Goal: Transaction & Acquisition: Purchase product/service

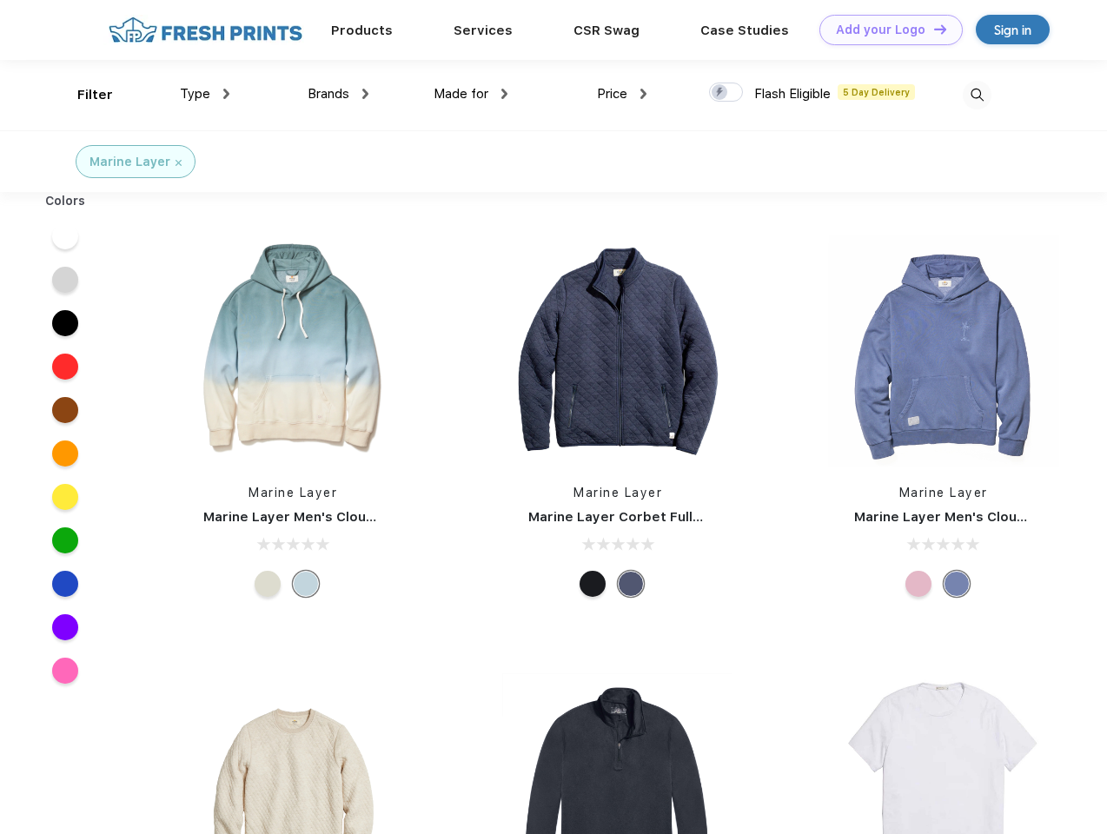
click at [884, 30] on link "Add your Logo Design Tool" at bounding box center [890, 30] width 143 height 30
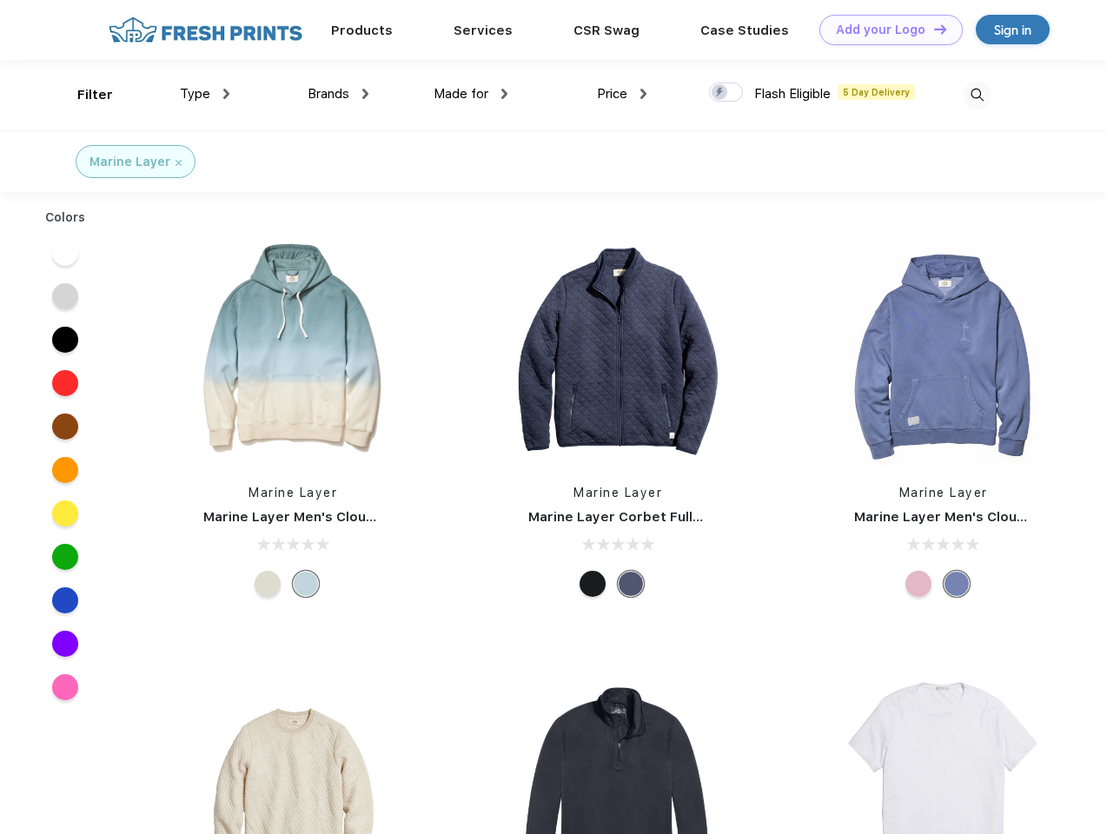
click at [0, 0] on div "Design Tool" at bounding box center [0, 0] width 0 height 0
click at [932, 29] on link "Add your Logo Design Tool" at bounding box center [890, 30] width 143 height 30
click at [83, 95] on div "Filter" at bounding box center [95, 95] width 36 height 20
click at [205, 94] on span "Type" at bounding box center [195, 94] width 30 height 16
click at [338, 94] on span "Brands" at bounding box center [329, 94] width 42 height 16
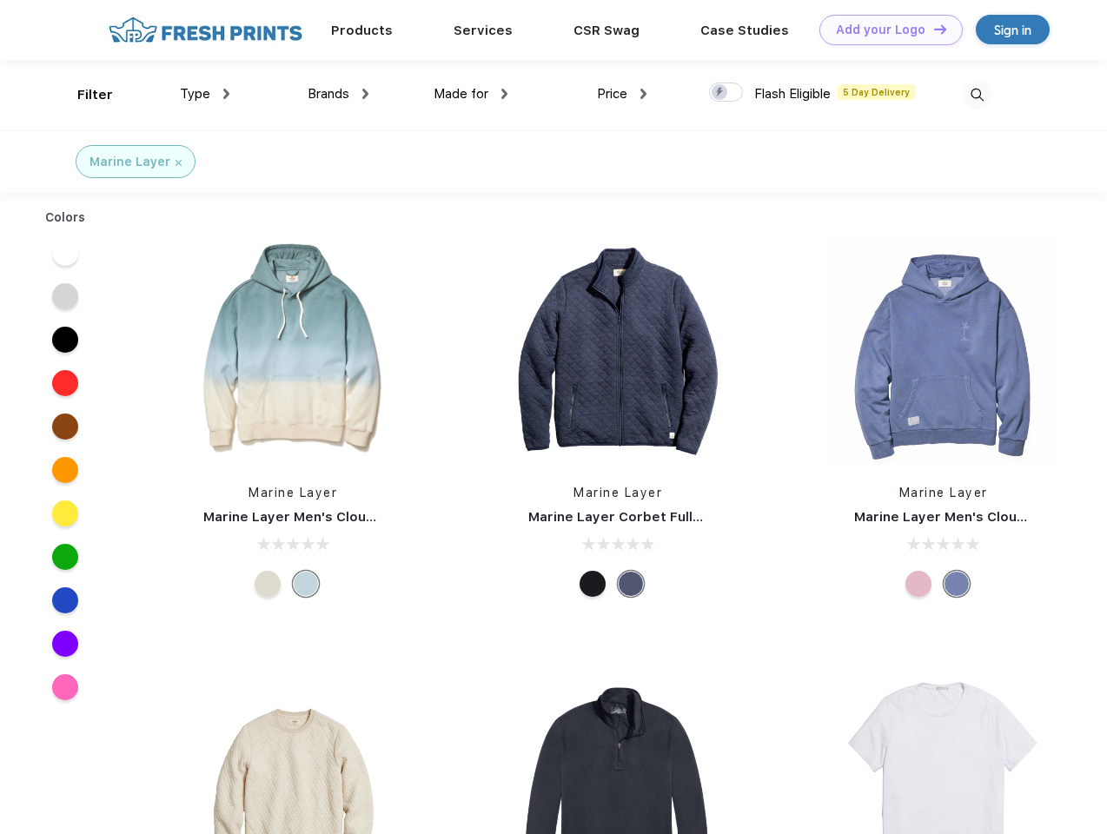
click at [471, 94] on span "Made for" at bounding box center [460, 94] width 55 height 16
click at [622, 94] on span "Price" at bounding box center [612, 94] width 30 height 16
click at [726, 93] on div at bounding box center [726, 92] width 34 height 19
click at [720, 93] on input "checkbox" at bounding box center [714, 87] width 11 height 11
click at [976, 95] on img at bounding box center [976, 95] width 29 height 29
